Goal: Navigation & Orientation: Find specific page/section

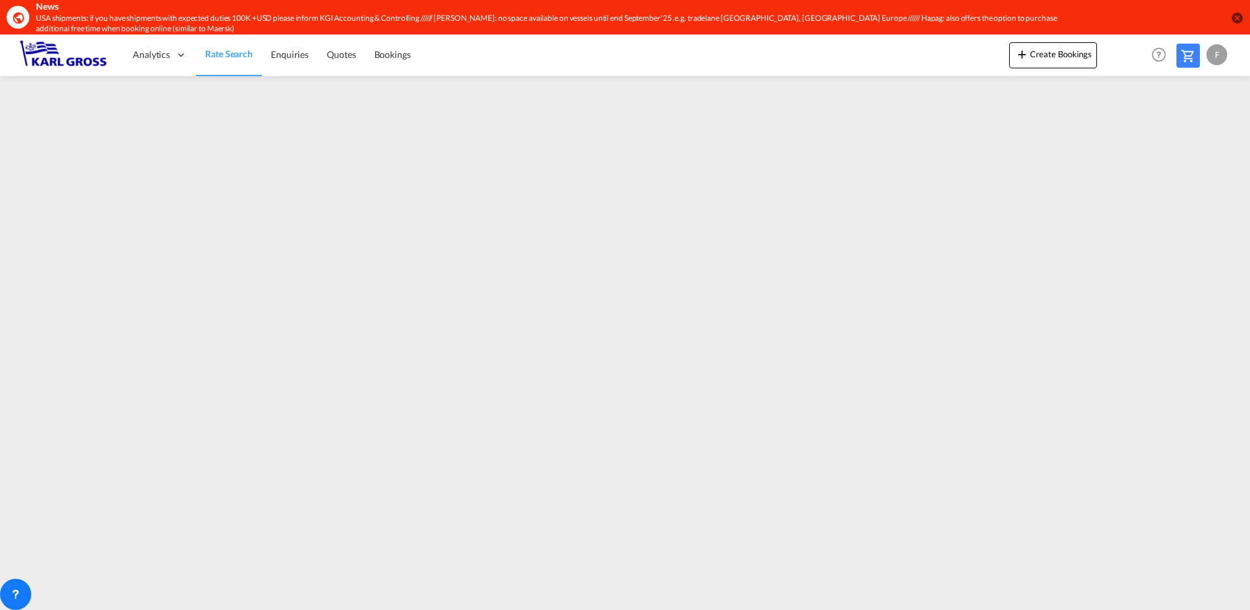
click at [1234, 20] on md-icon "icon-close-circle" at bounding box center [1236, 17] width 13 height 13
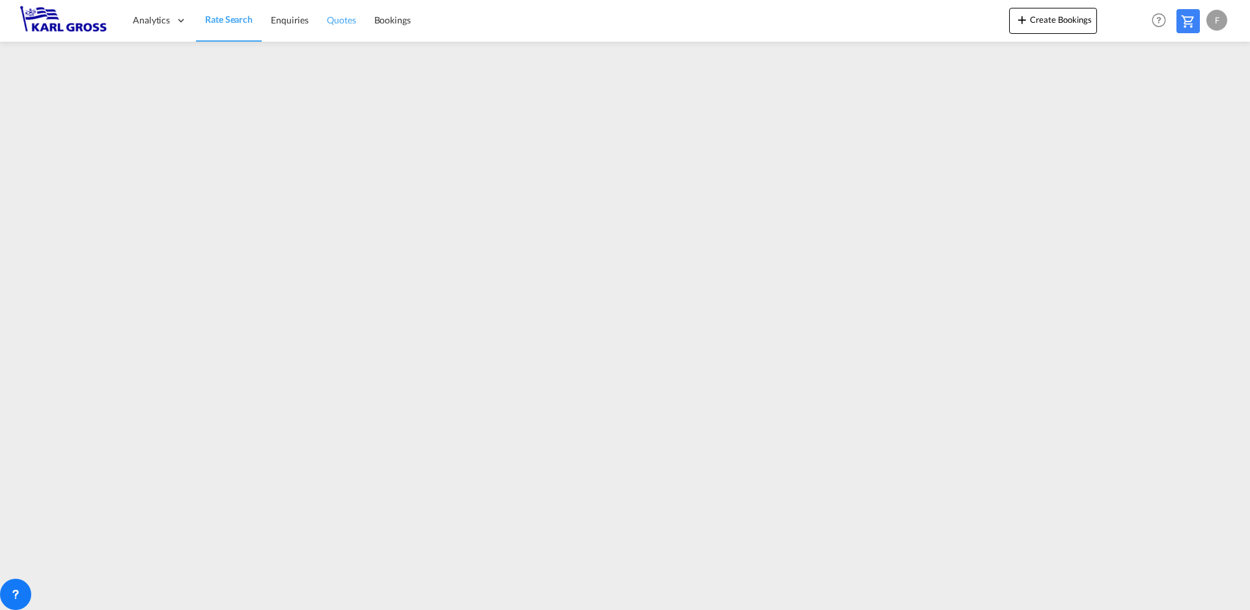
click at [343, 20] on span "Quotes" at bounding box center [341, 19] width 29 height 11
click at [288, 18] on span "Enquiries" at bounding box center [289, 19] width 38 height 11
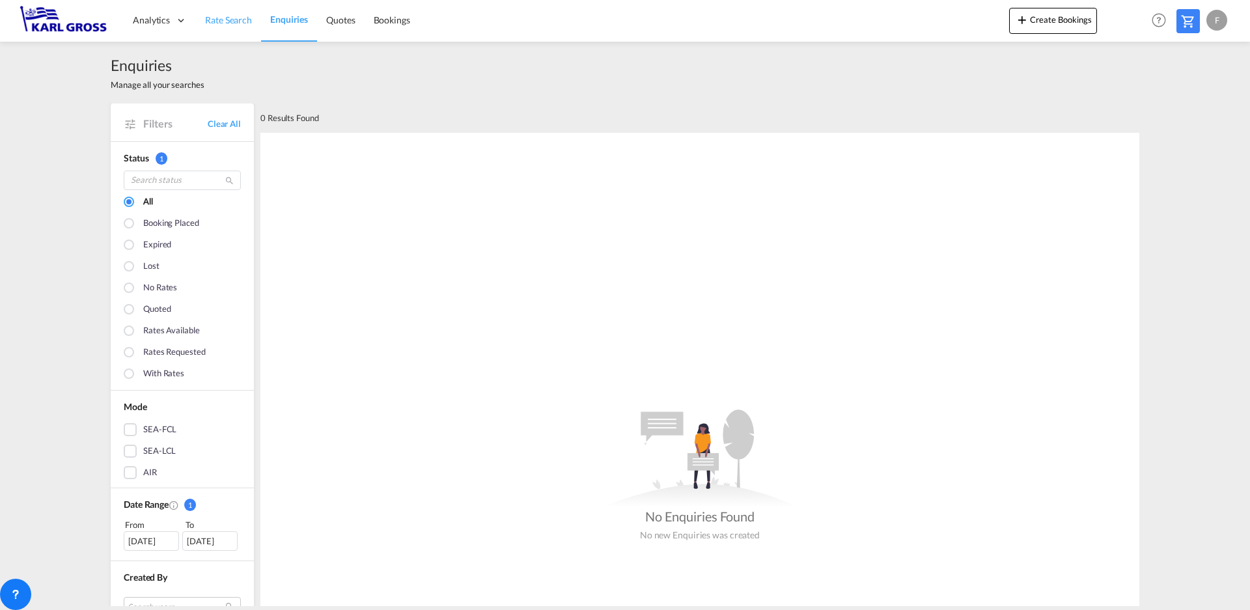
click at [224, 20] on span "Rate Search" at bounding box center [228, 19] width 47 height 11
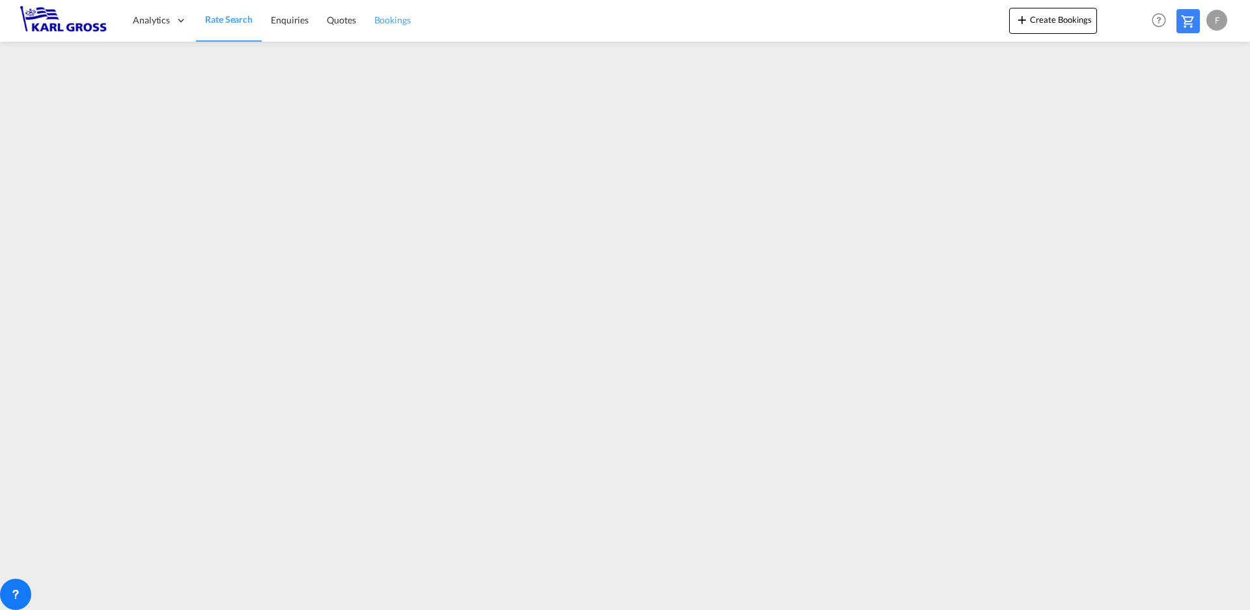
click at [396, 22] on span "Bookings" at bounding box center [392, 19] width 36 height 11
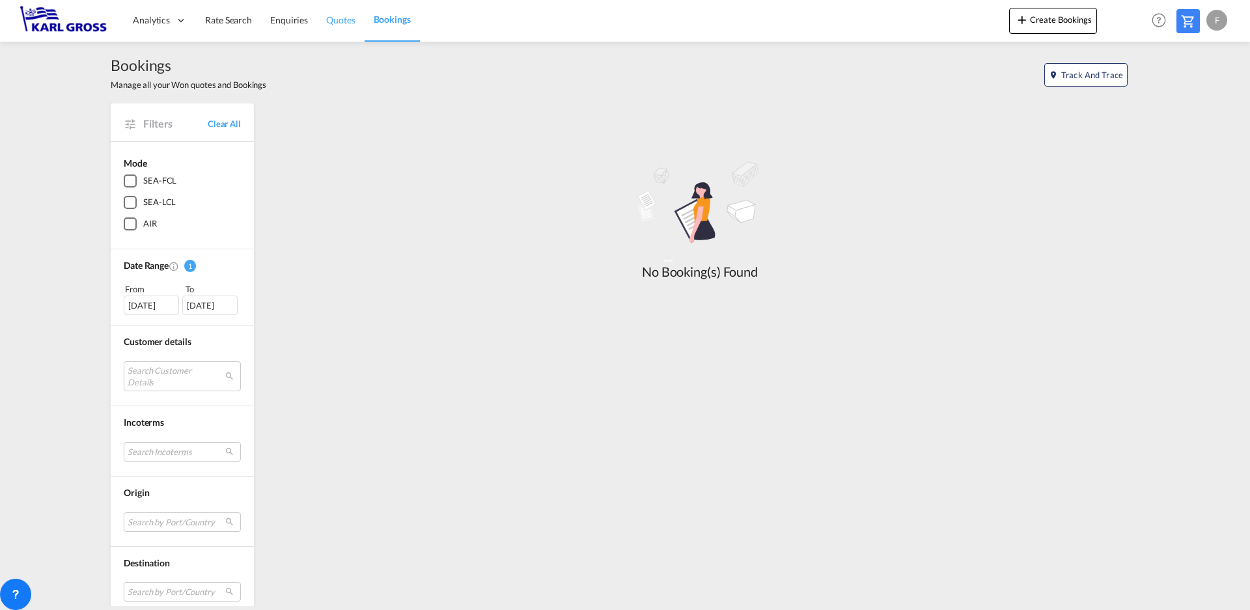
click at [342, 23] on span "Quotes" at bounding box center [340, 19] width 29 height 11
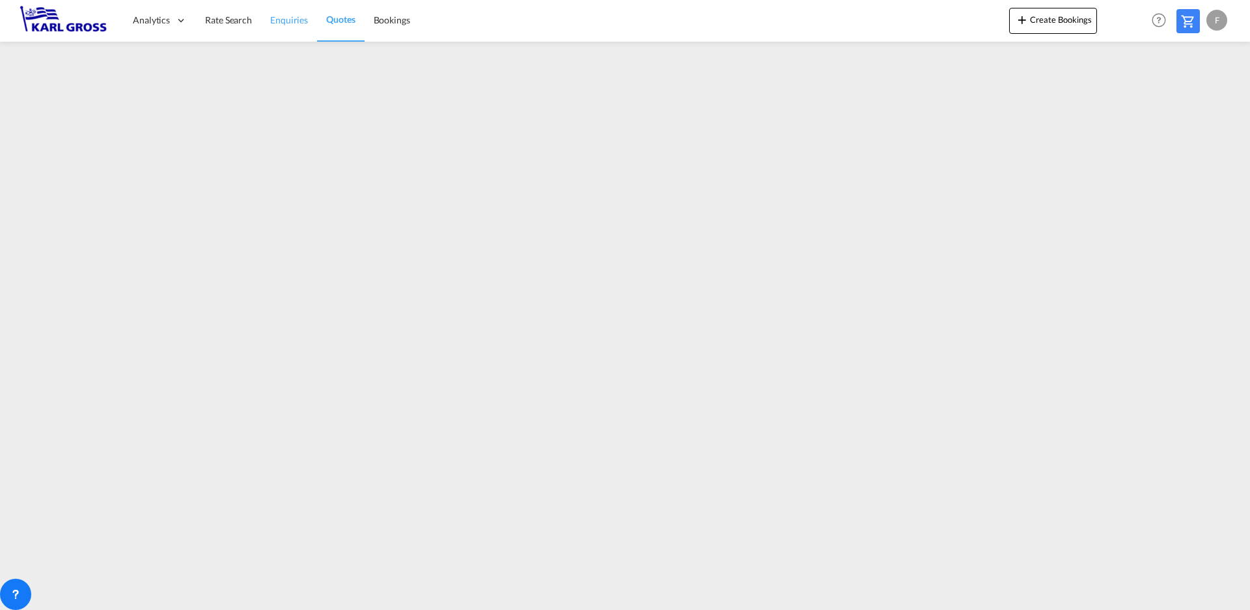
click at [288, 21] on span "Enquiries" at bounding box center [289, 19] width 38 height 11
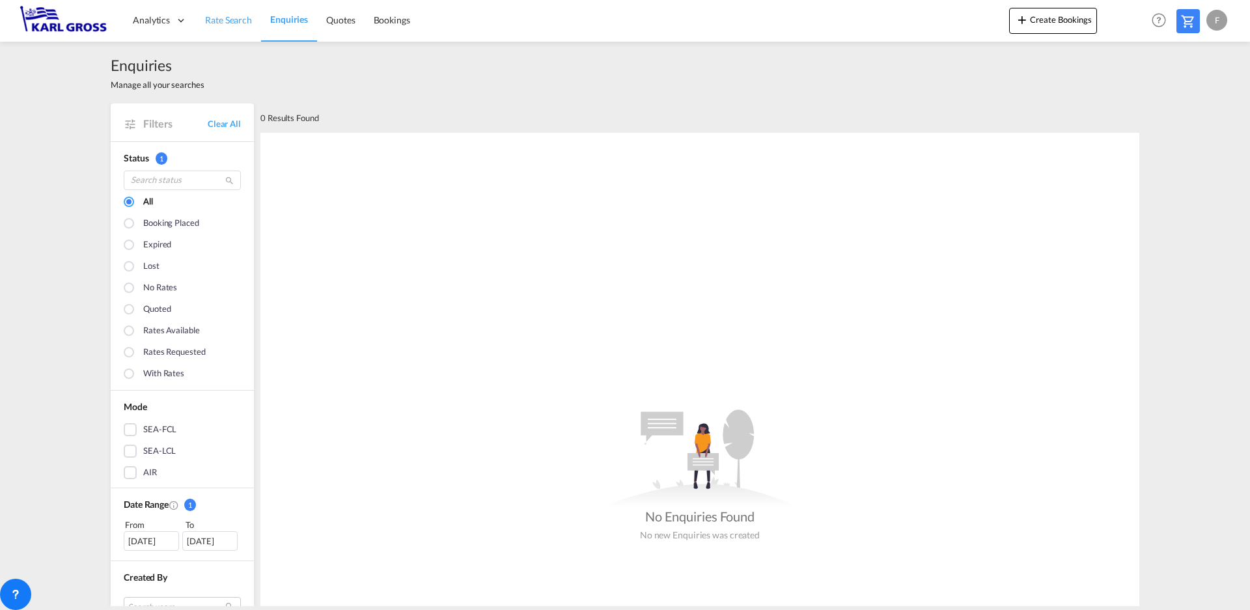
click at [224, 19] on span "Rate Search" at bounding box center [228, 19] width 47 height 11
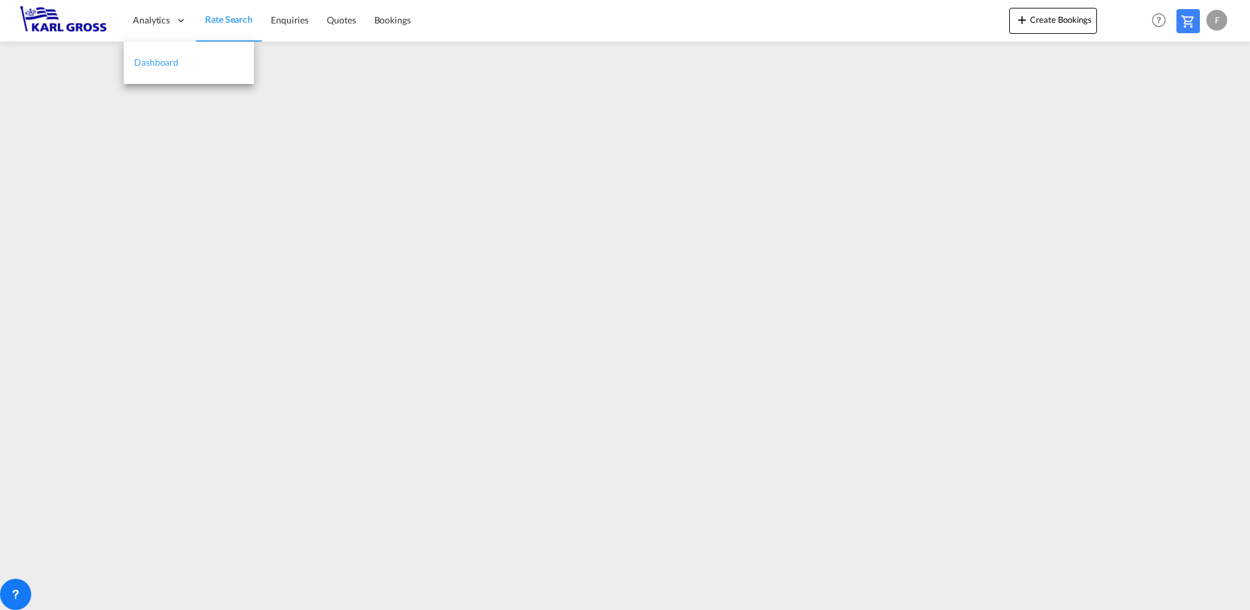
click at [165, 62] on span "Dashboard" at bounding box center [156, 62] width 44 height 11
click at [1187, 23] on md-icon at bounding box center [1188, 22] width 16 height 16
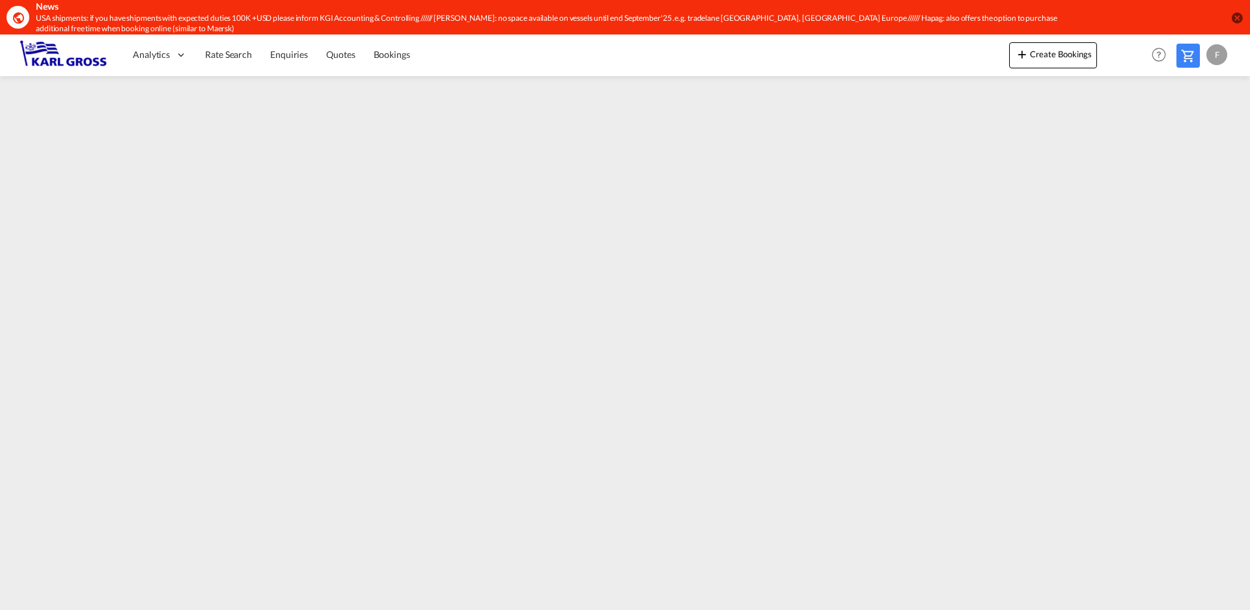
click at [1224, 52] on div "F" at bounding box center [1216, 54] width 21 height 21
click at [1189, 94] on button "My Profile" at bounding box center [1201, 92] width 85 height 26
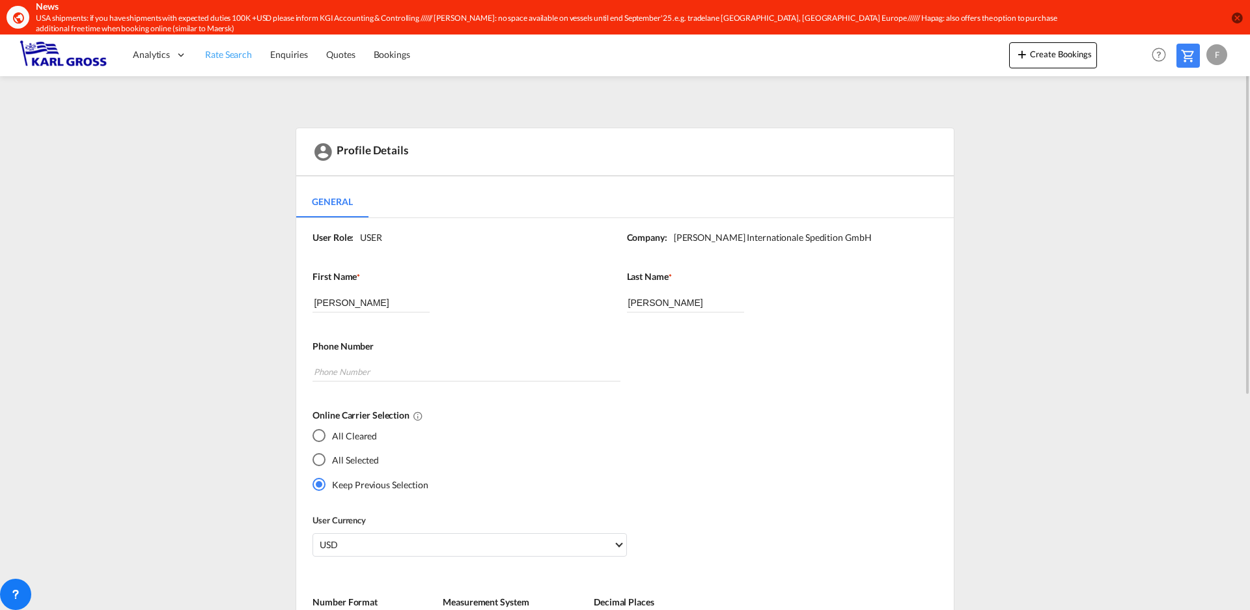
click at [231, 58] on span "Rate Search" at bounding box center [228, 54] width 47 height 11
